Goal: Navigation & Orientation: Find specific page/section

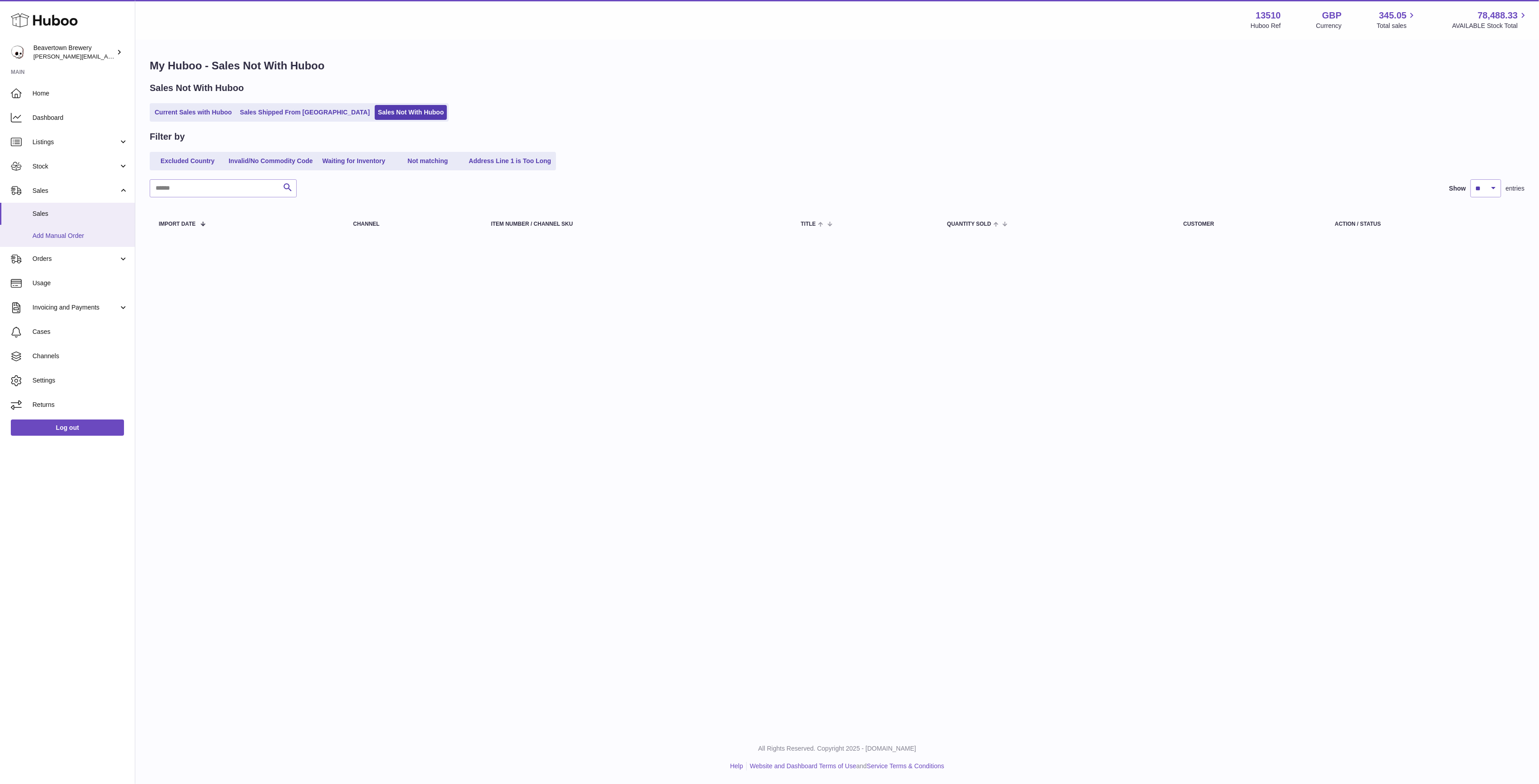
click at [75, 232] on span "Add Manual Order" at bounding box center [80, 236] width 96 height 8
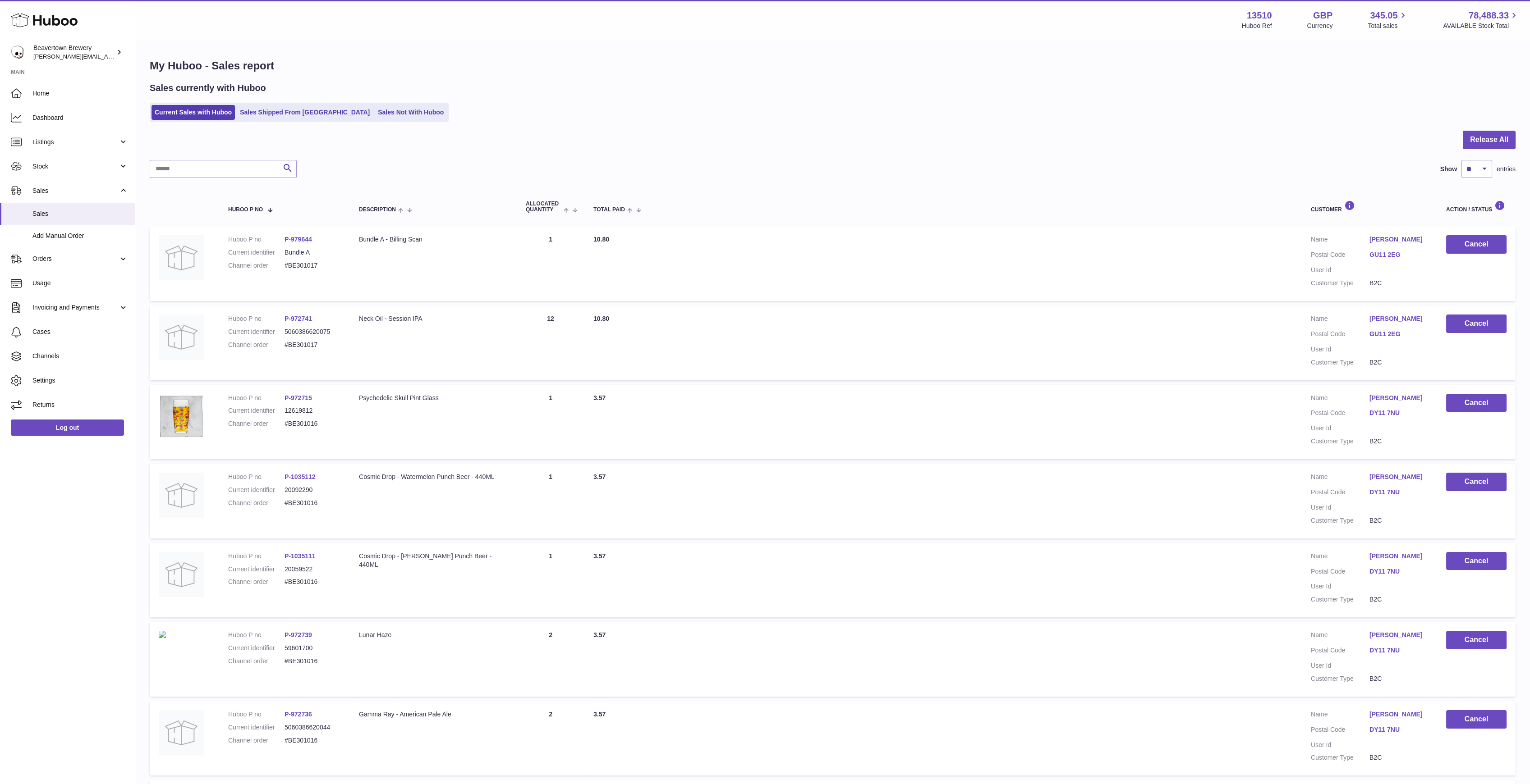
scroll to position [19, 0]
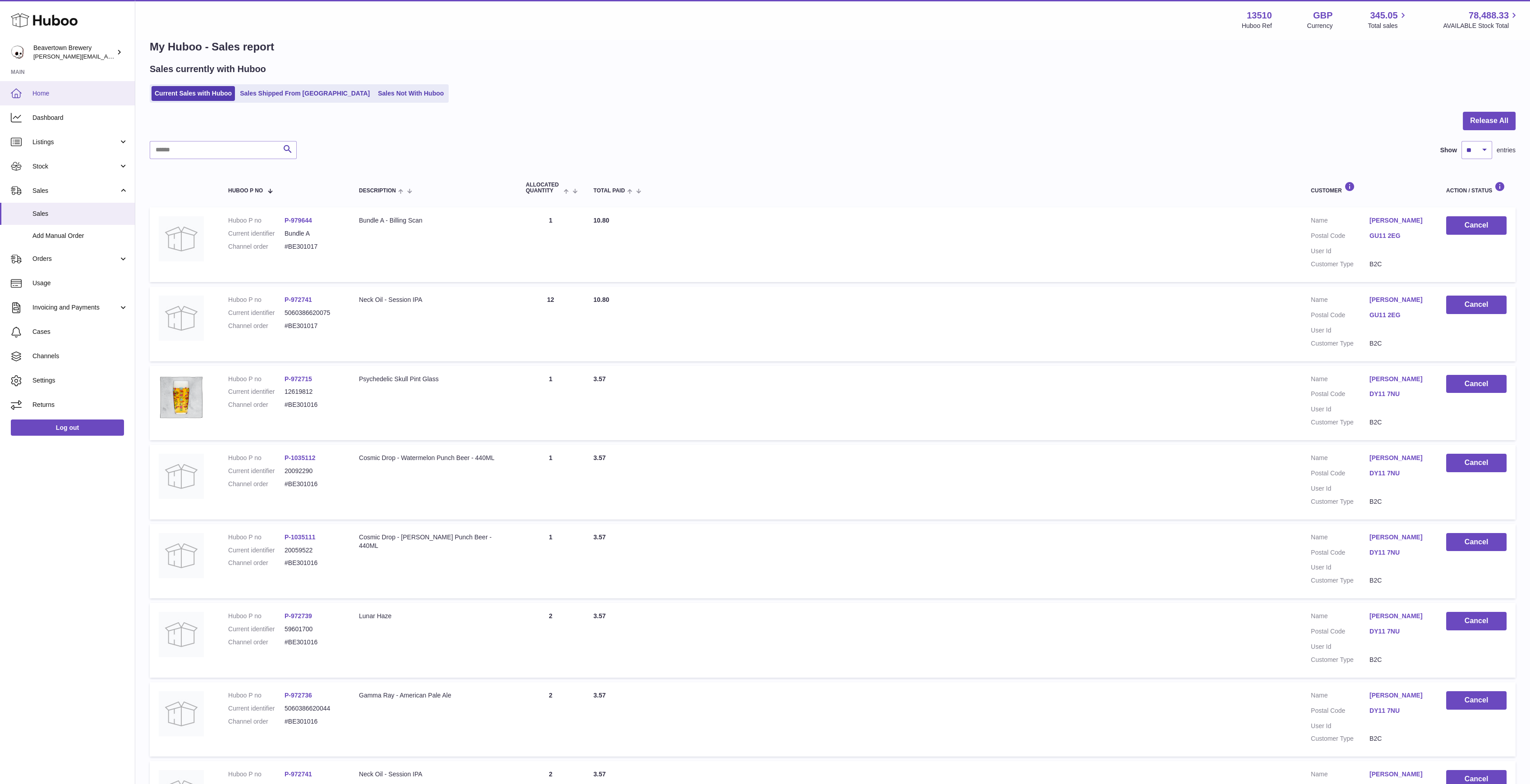
click at [47, 98] on link "Home" at bounding box center [68, 93] width 135 height 24
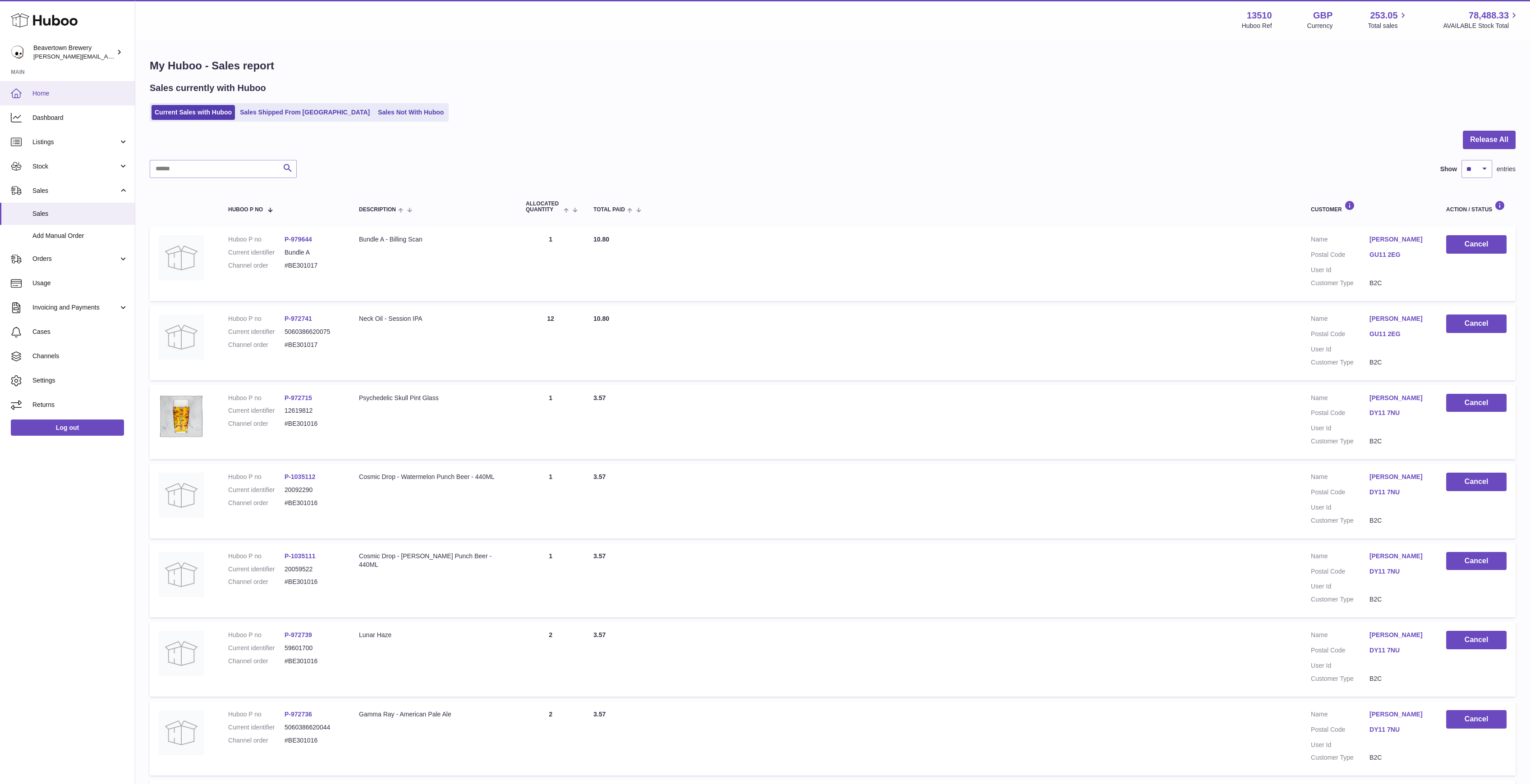
click at [59, 99] on link "Home" at bounding box center [68, 93] width 135 height 24
